Goal: Information Seeking & Learning: Learn about a topic

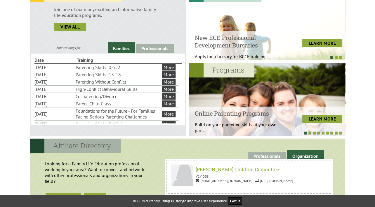
scroll to position [182, 0]
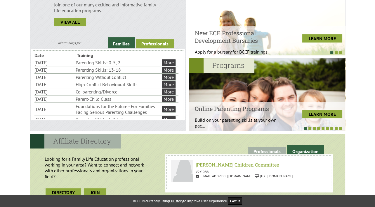
click at [157, 43] on link "Professionals" at bounding box center [155, 43] width 38 height 9
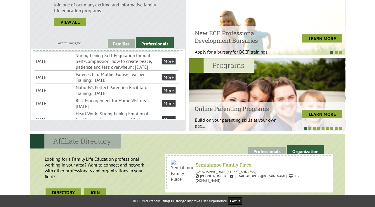
scroll to position [79, 0]
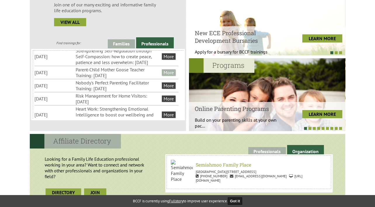
click at [168, 76] on link "More" at bounding box center [169, 72] width 14 height 6
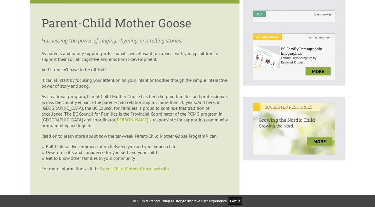
scroll to position [167, 0]
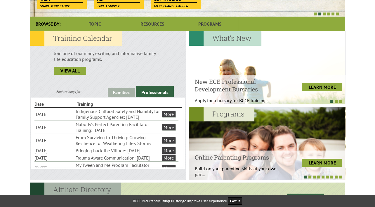
scroll to position [130, 0]
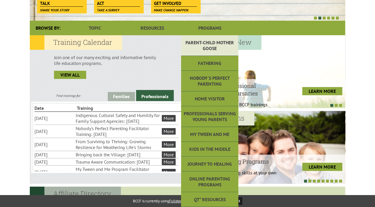
click at [201, 50] on link "Parent-Child Mother Goose" at bounding box center [209, 45] width 57 height 21
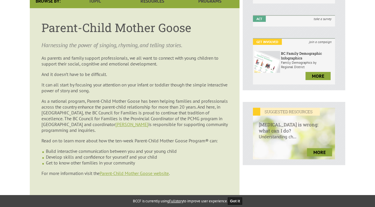
scroll to position [155, 0]
